Goal: Information Seeking & Learning: Learn about a topic

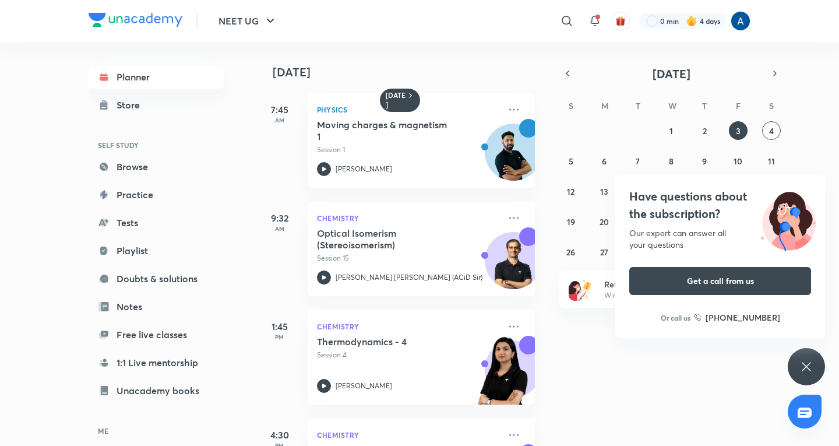
click at [800, 376] on div "Have questions about the subscription? Our expert can answer all your questions…" at bounding box center [806, 366] width 37 height 37
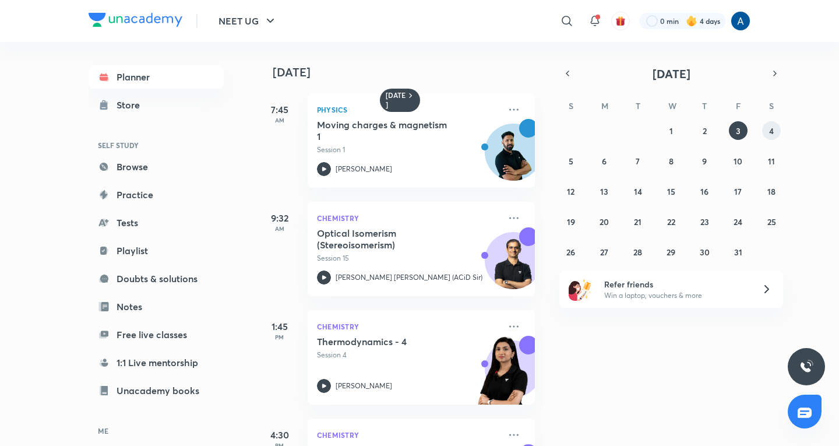
click at [777, 126] on button "4" at bounding box center [771, 130] width 19 height 19
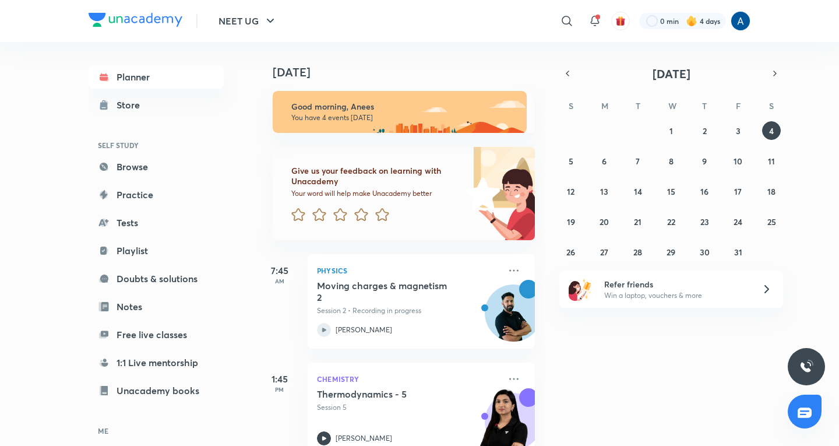
click at [378, 299] on h5 "Moving charges & magnetism 2" at bounding box center [389, 291] width 145 height 23
click at [312, 280] on div "Physics Moving charges & magnetism 2 Session 2 • Recording in progress [PERSON_…" at bounding box center [421, 301] width 227 height 94
click at [365, 334] on p "[PERSON_NAME]" at bounding box center [364, 330] width 57 height 10
click at [364, 331] on p "[PERSON_NAME]" at bounding box center [364, 330] width 57 height 10
click at [363, 315] on p "Session 2 • Recording in progress" at bounding box center [408, 310] width 183 height 10
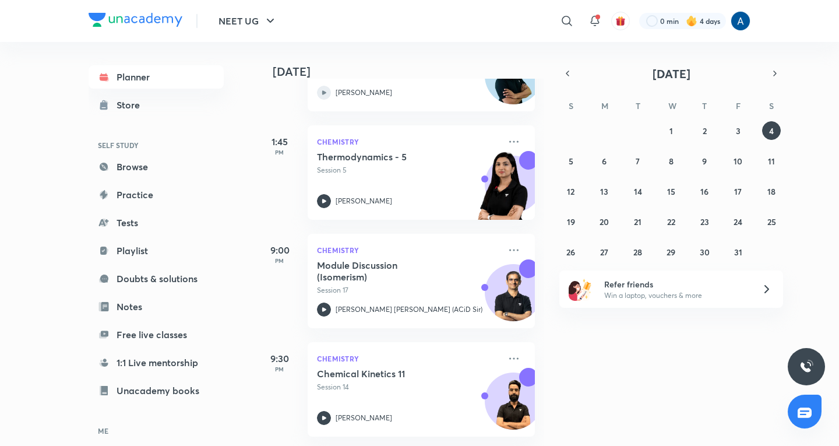
scroll to position [188, 0]
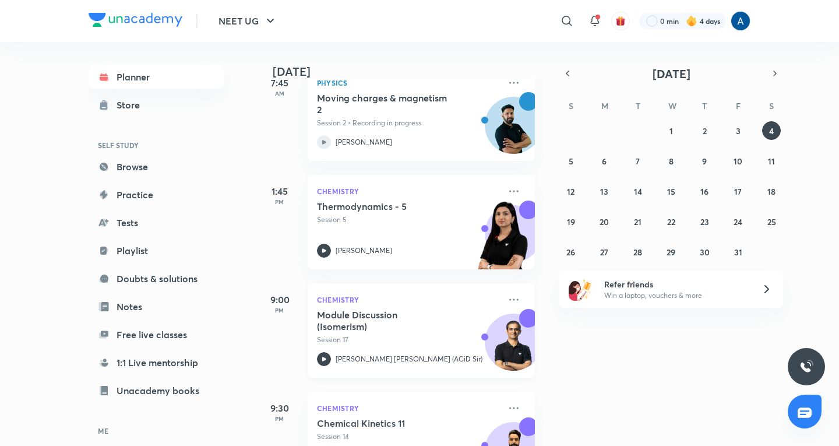
click at [371, 321] on h5 "Module Discussion (Isomerism)" at bounding box center [389, 320] width 145 height 23
click at [738, 132] on abbr "3" at bounding box center [738, 130] width 5 height 11
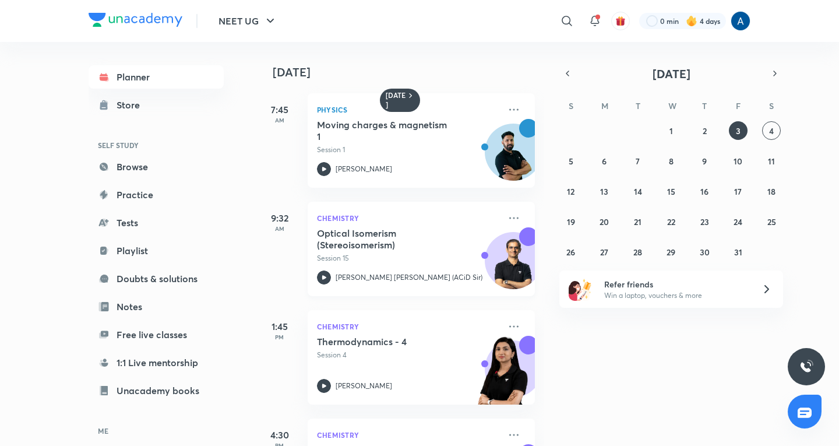
click at [344, 250] on h5 "Optical Isomerism (Stereoisomerism)" at bounding box center [389, 238] width 145 height 23
